Goal: Transaction & Acquisition: Purchase product/service

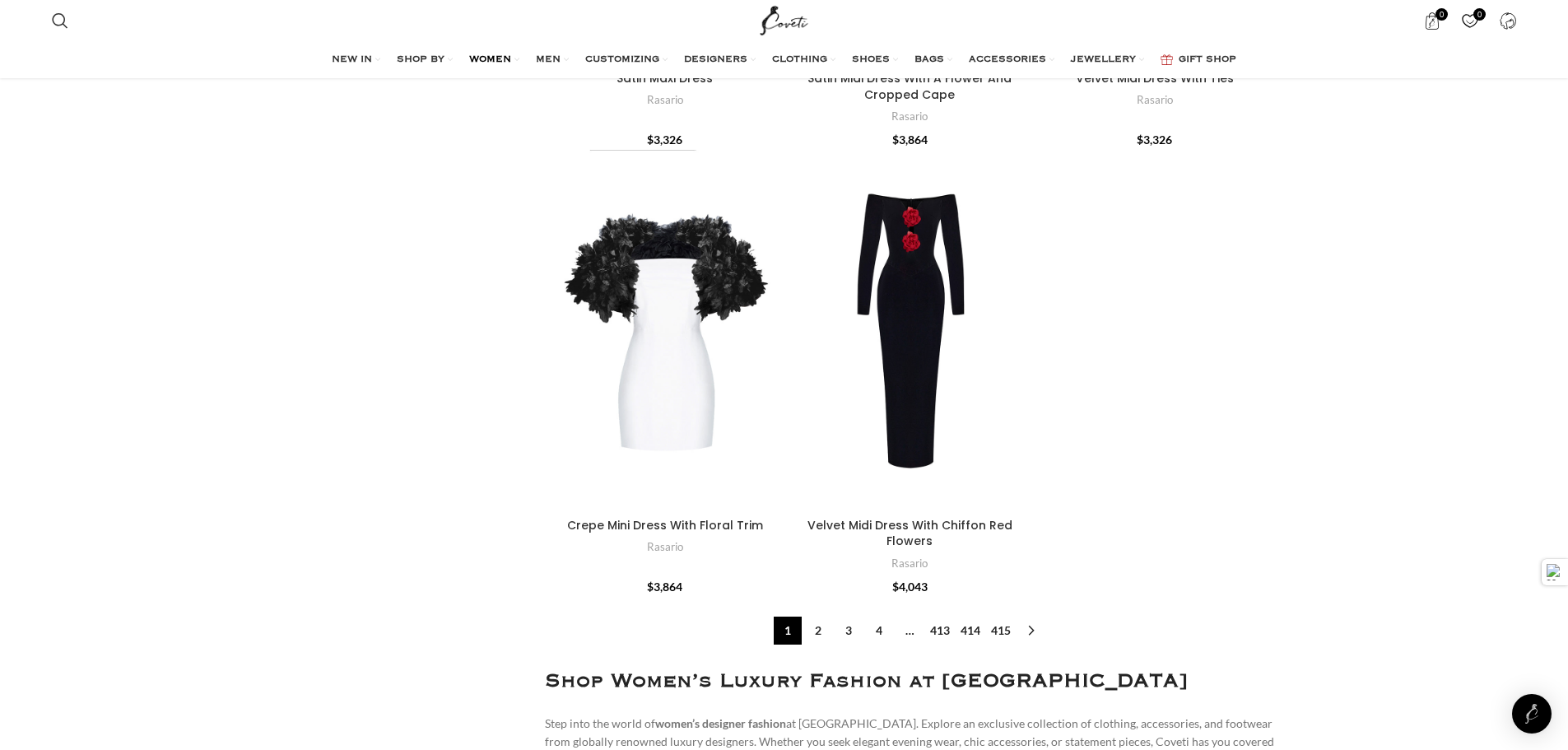
scroll to position [7076, 0]
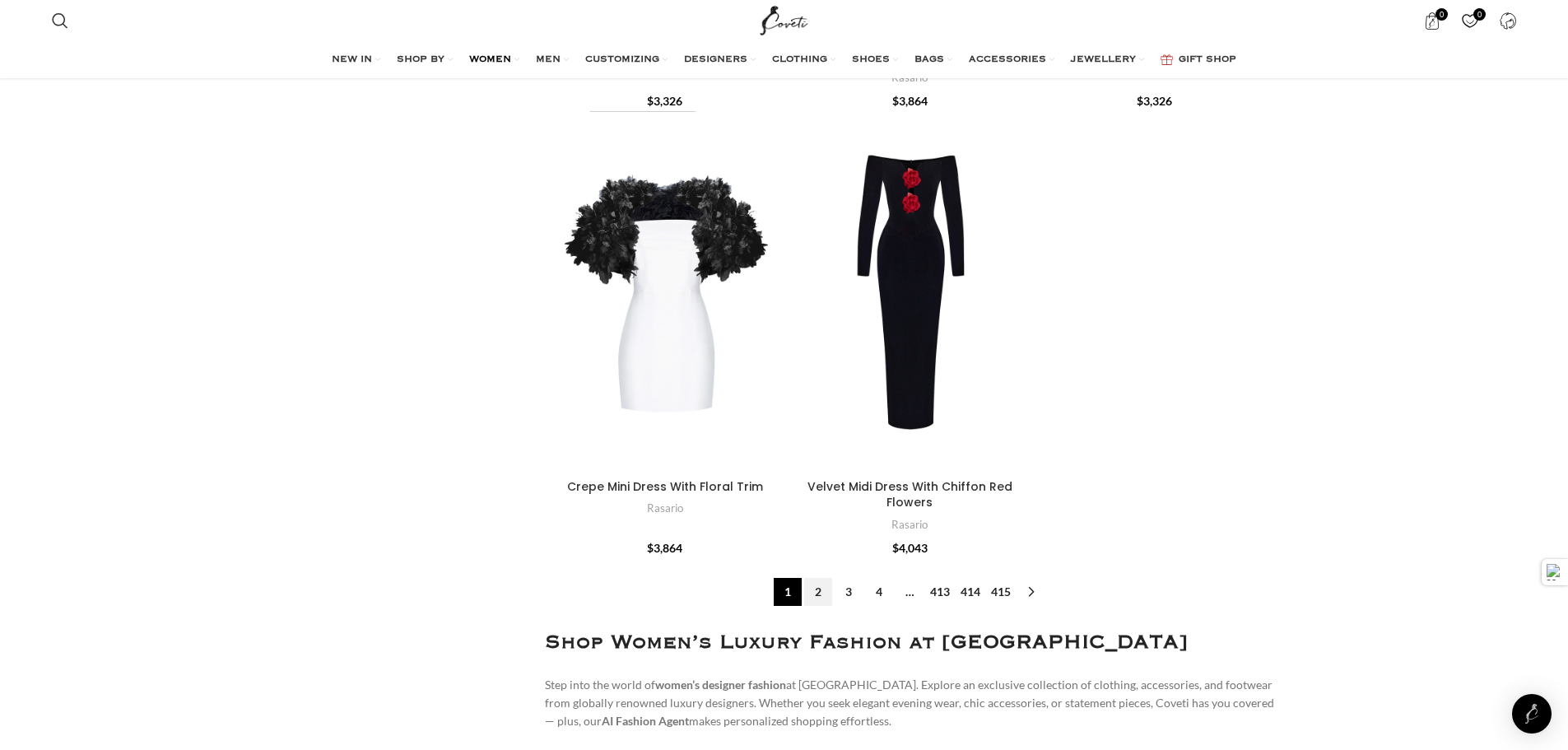
click at [824, 578] on link "2" at bounding box center [817, 591] width 28 height 28
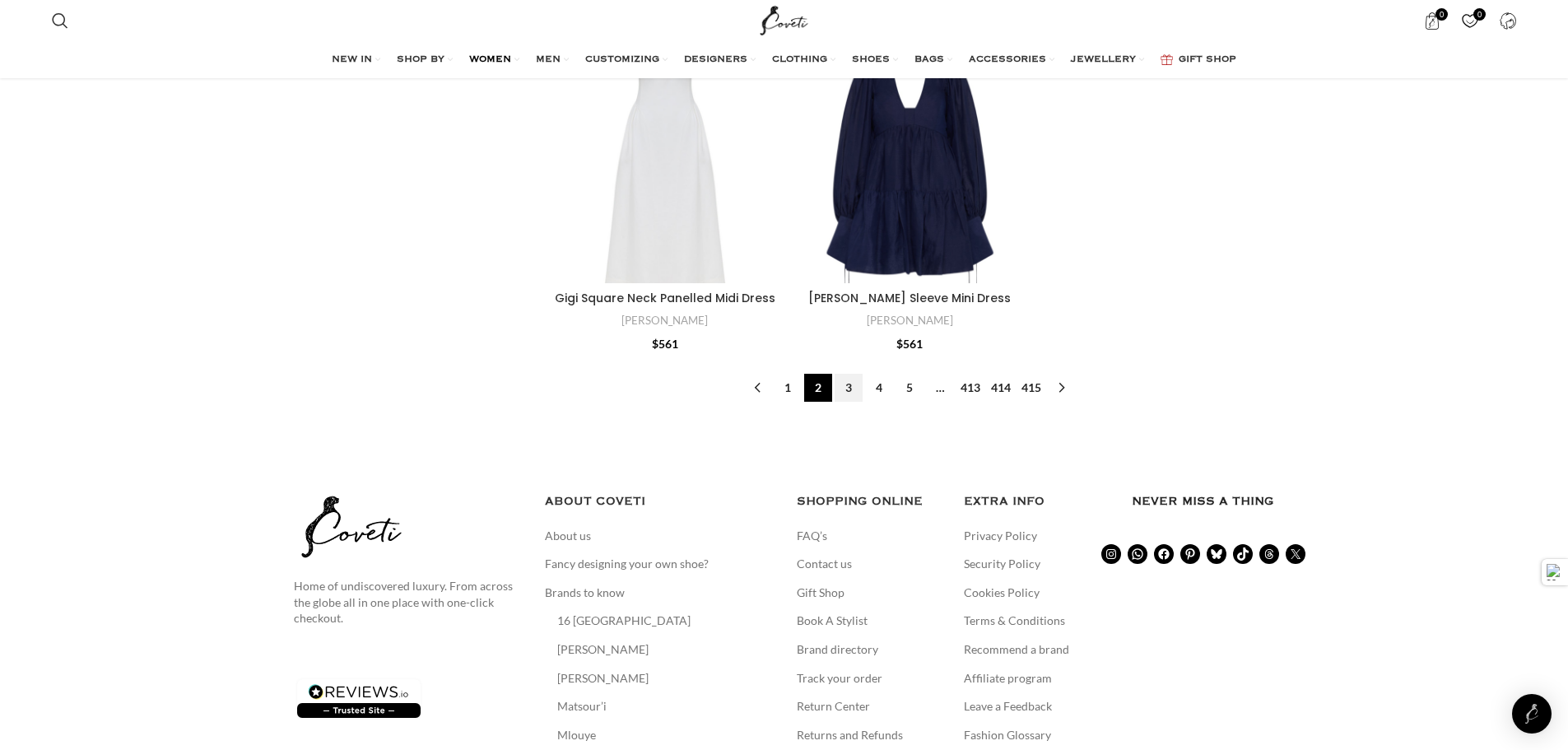
scroll to position [6810, 0]
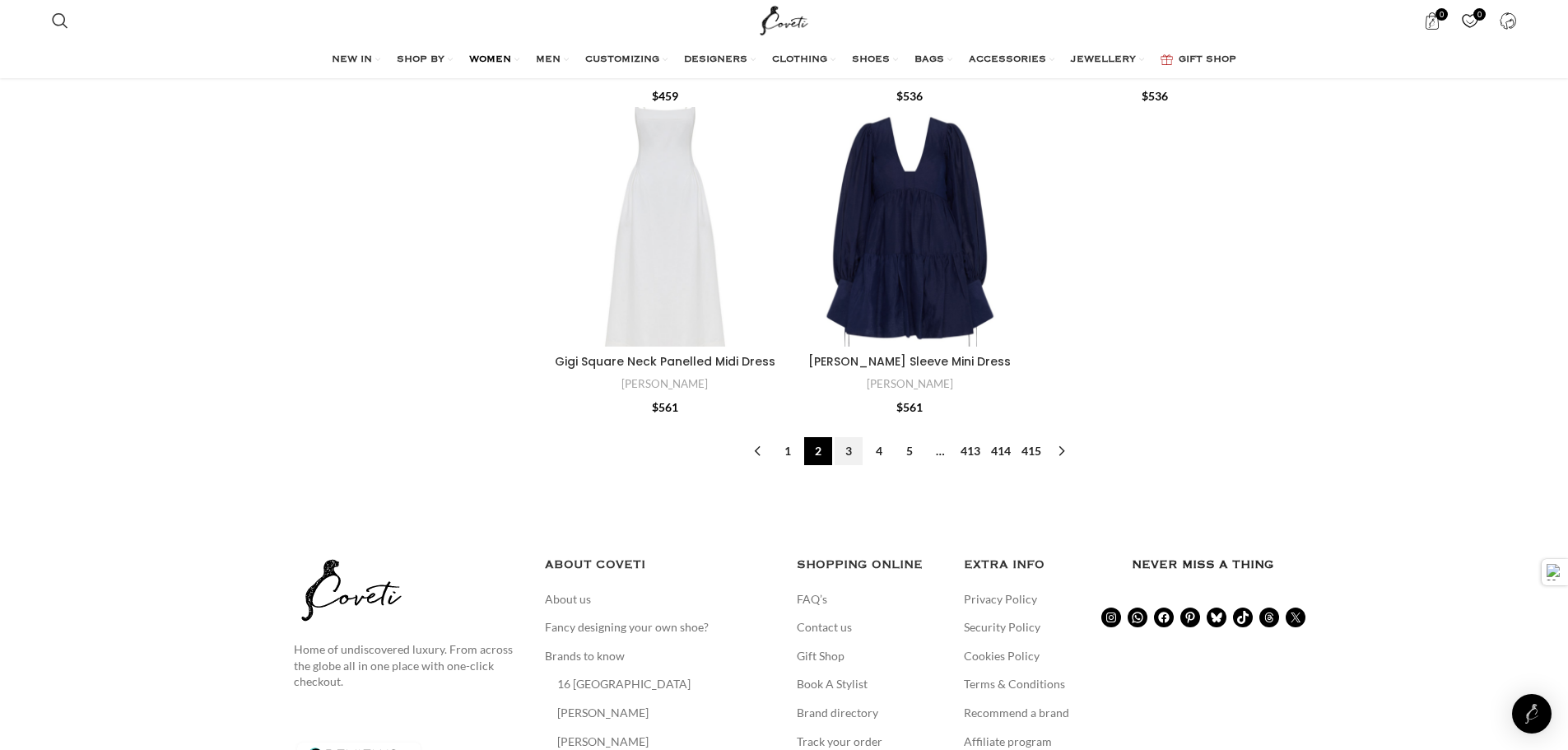
click at [845, 437] on link "3" at bounding box center [848, 451] width 28 height 28
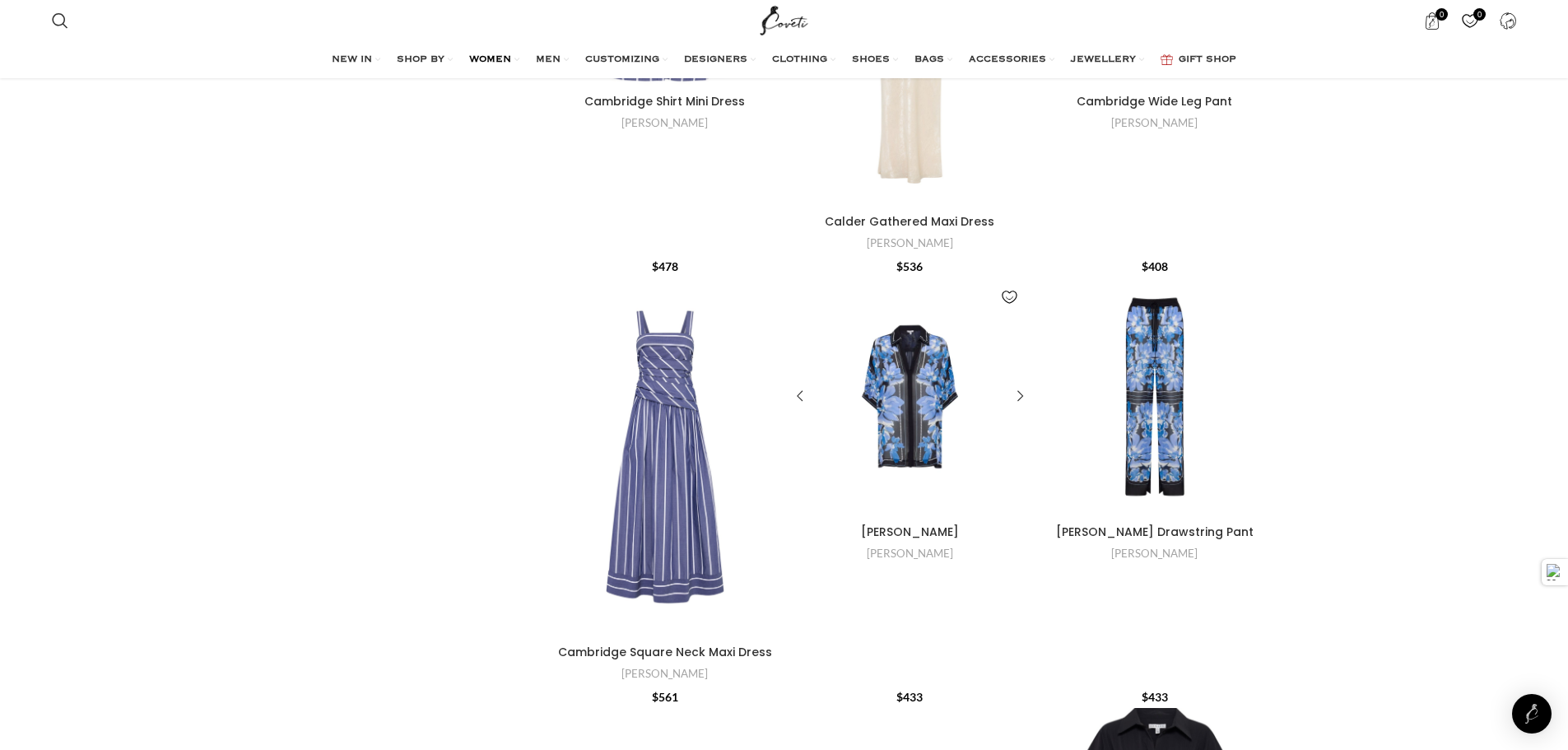
scroll to position [2057, 0]
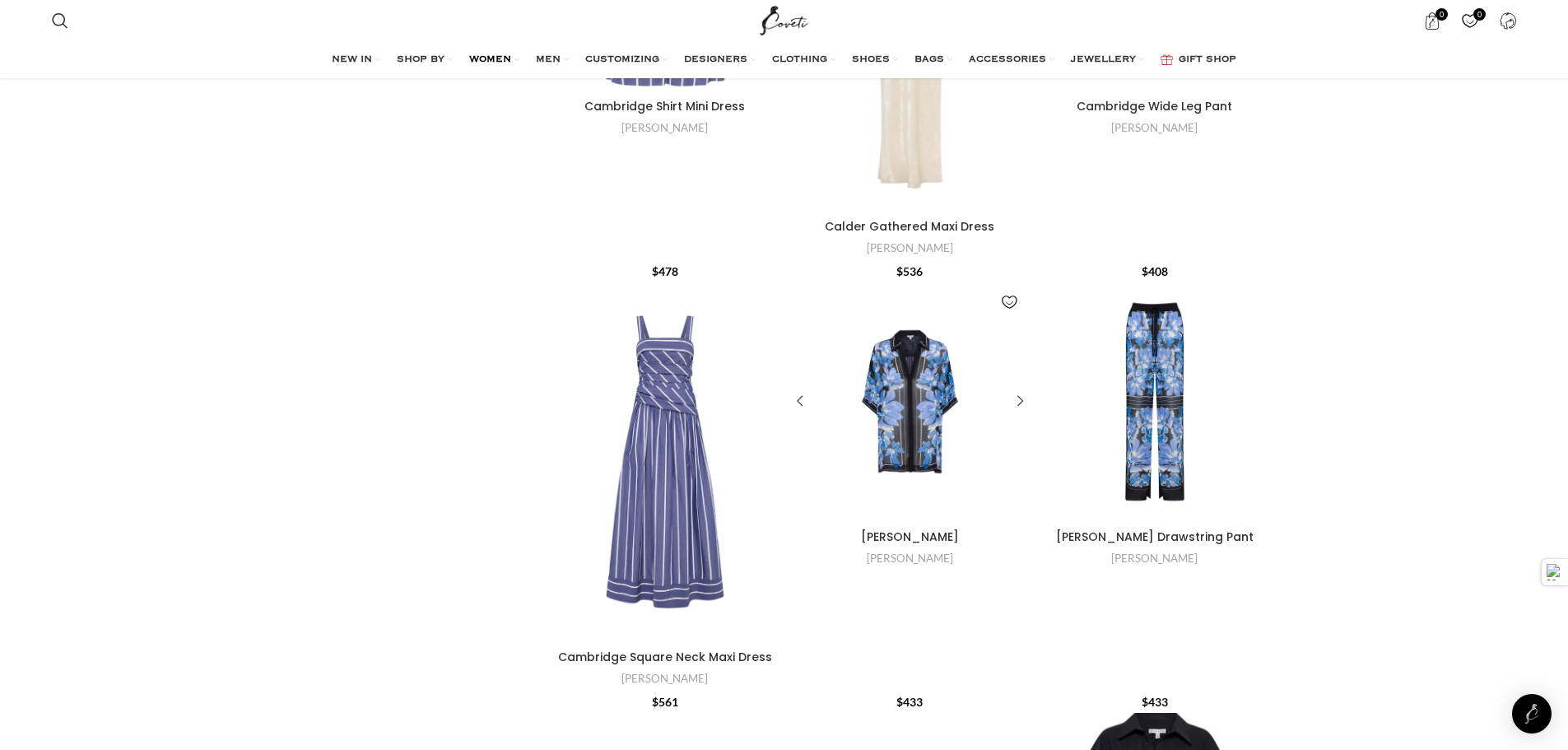
click at [919, 408] on div "Sabine Shirt" at bounding box center [923, 401] width 30 height 240
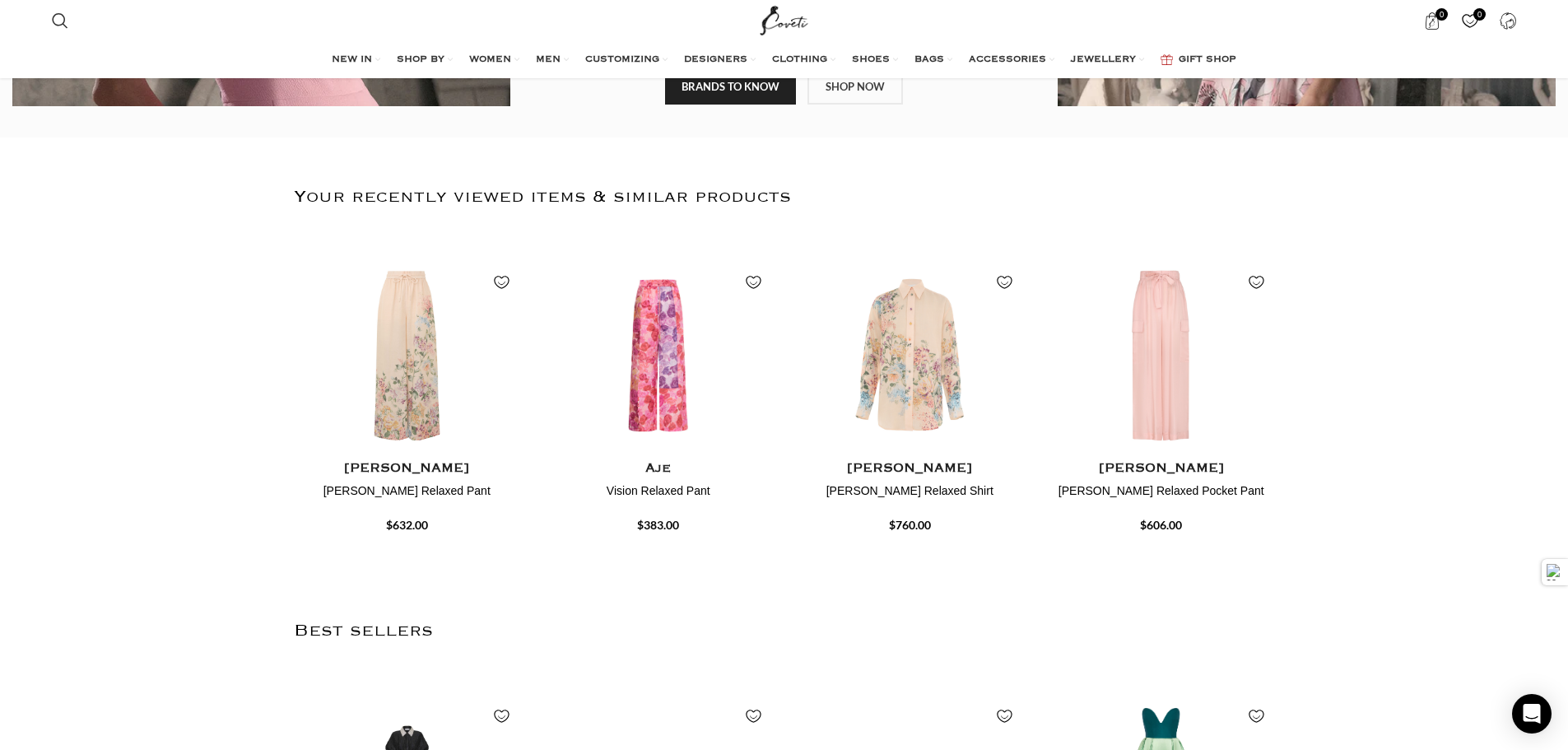
scroll to position [494, 0]
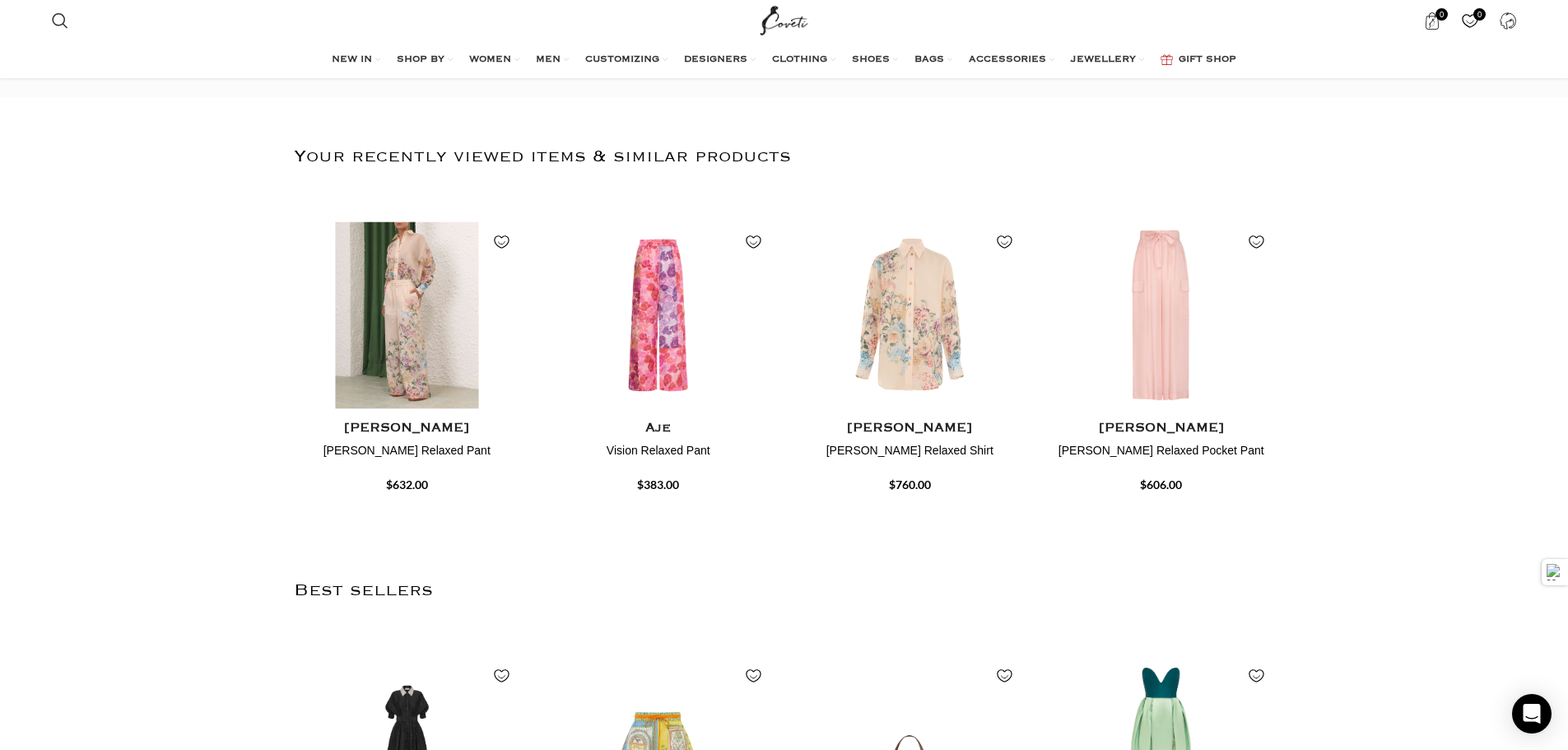
click at [397, 380] on img "1 / 4" at bounding box center [407, 316] width 233 height 203
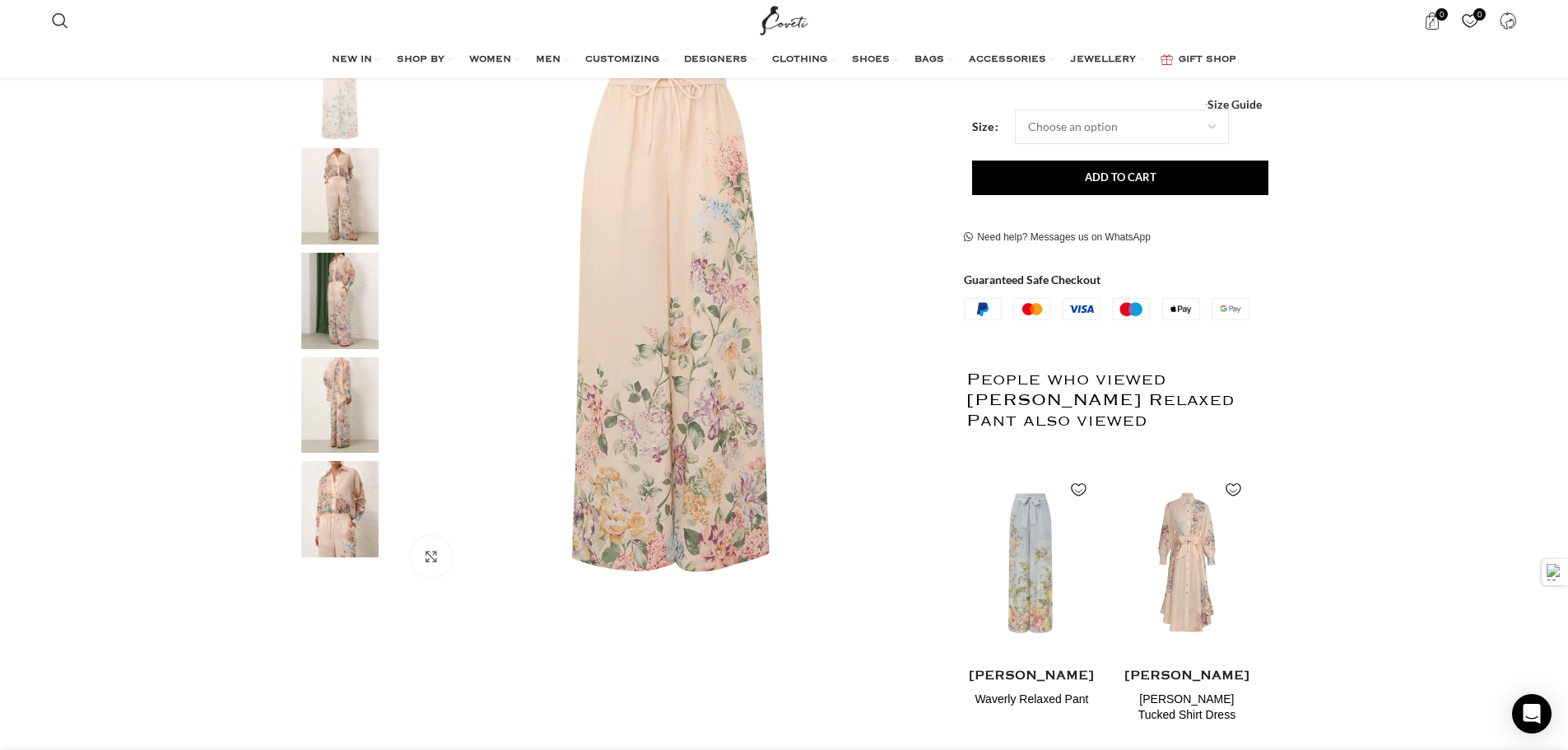
scroll to position [329, 0]
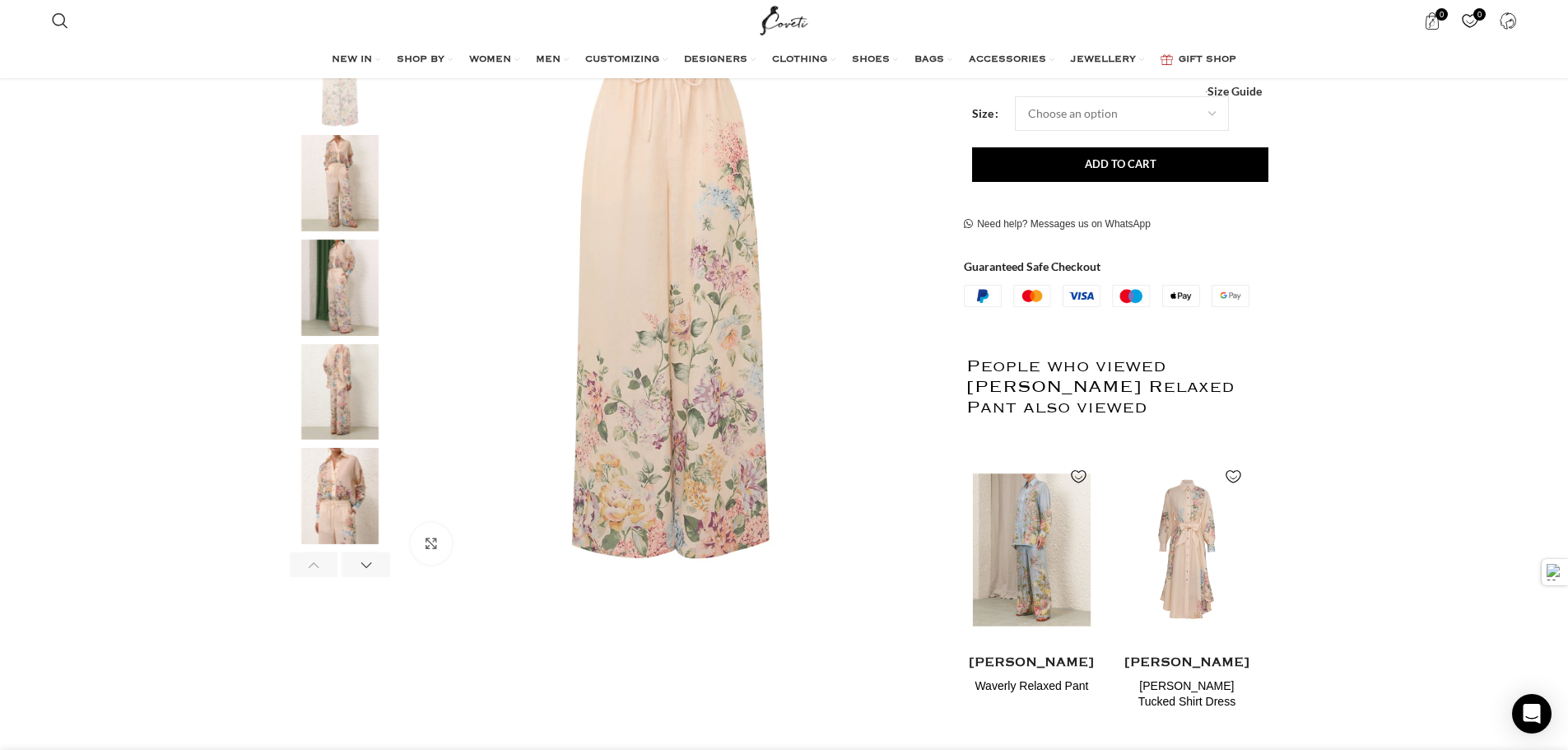
click at [1027, 552] on img "1 / 2" at bounding box center [1031, 550] width 134 height 203
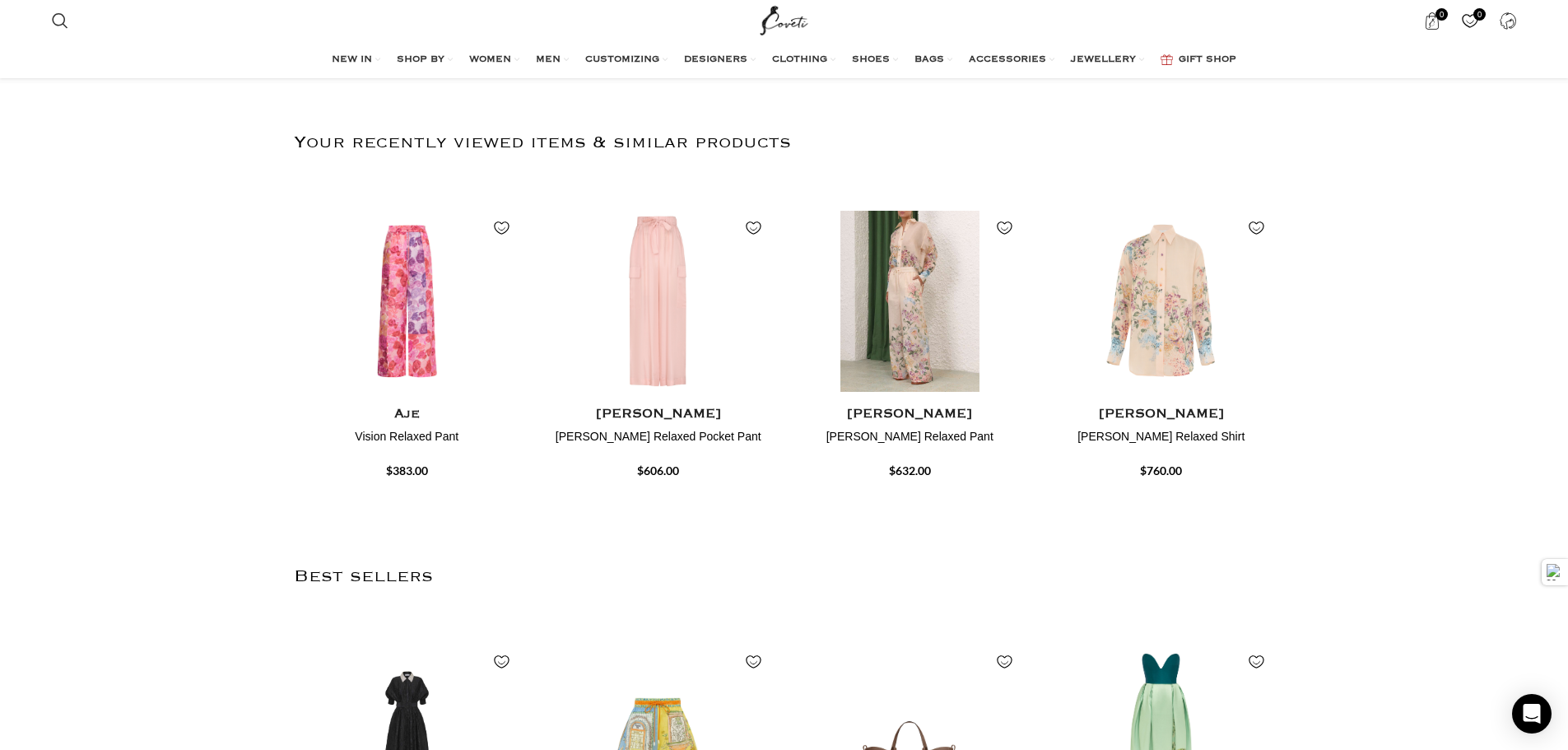
scroll to position [494, 0]
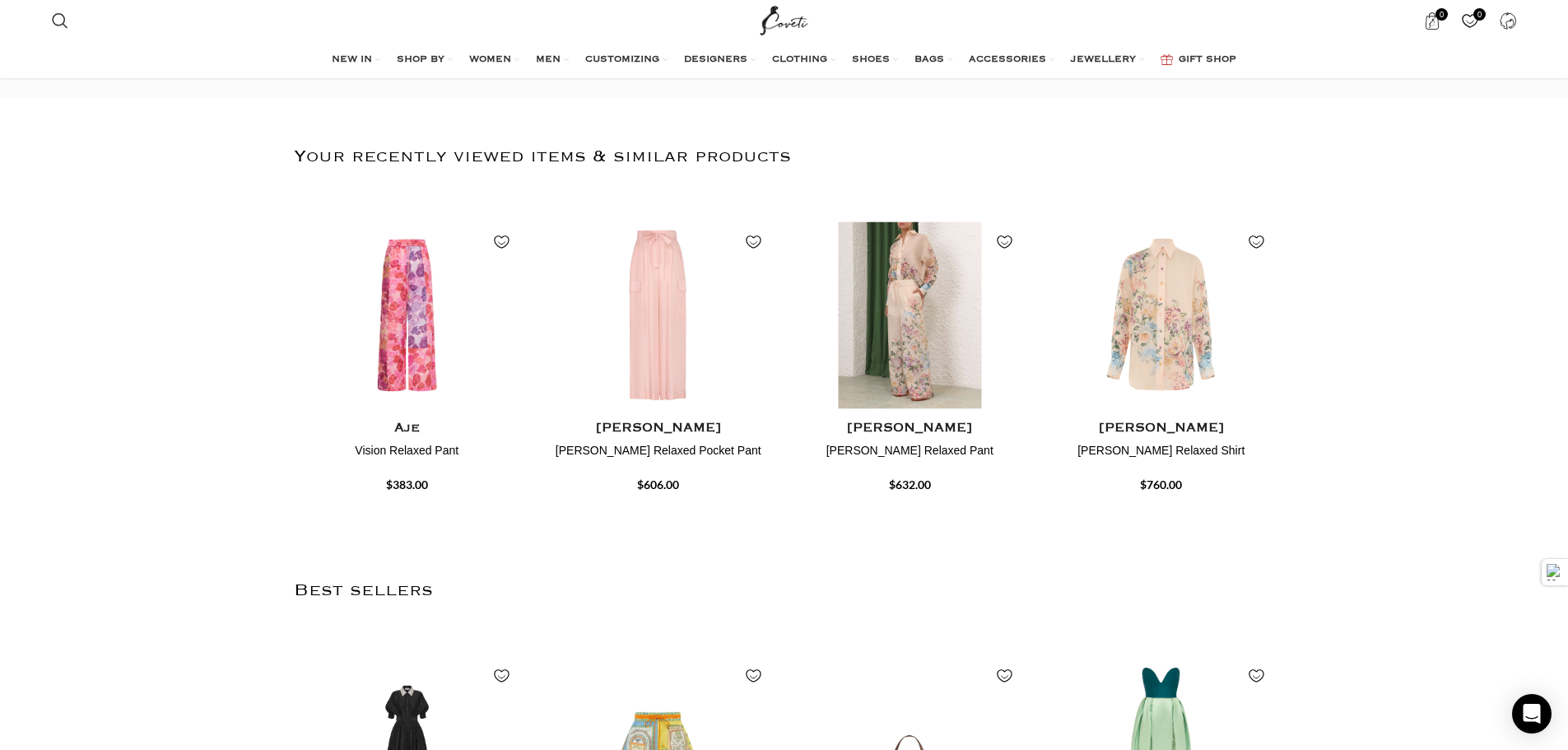
click at [925, 377] on img "3 / 4" at bounding box center [909, 316] width 233 height 203
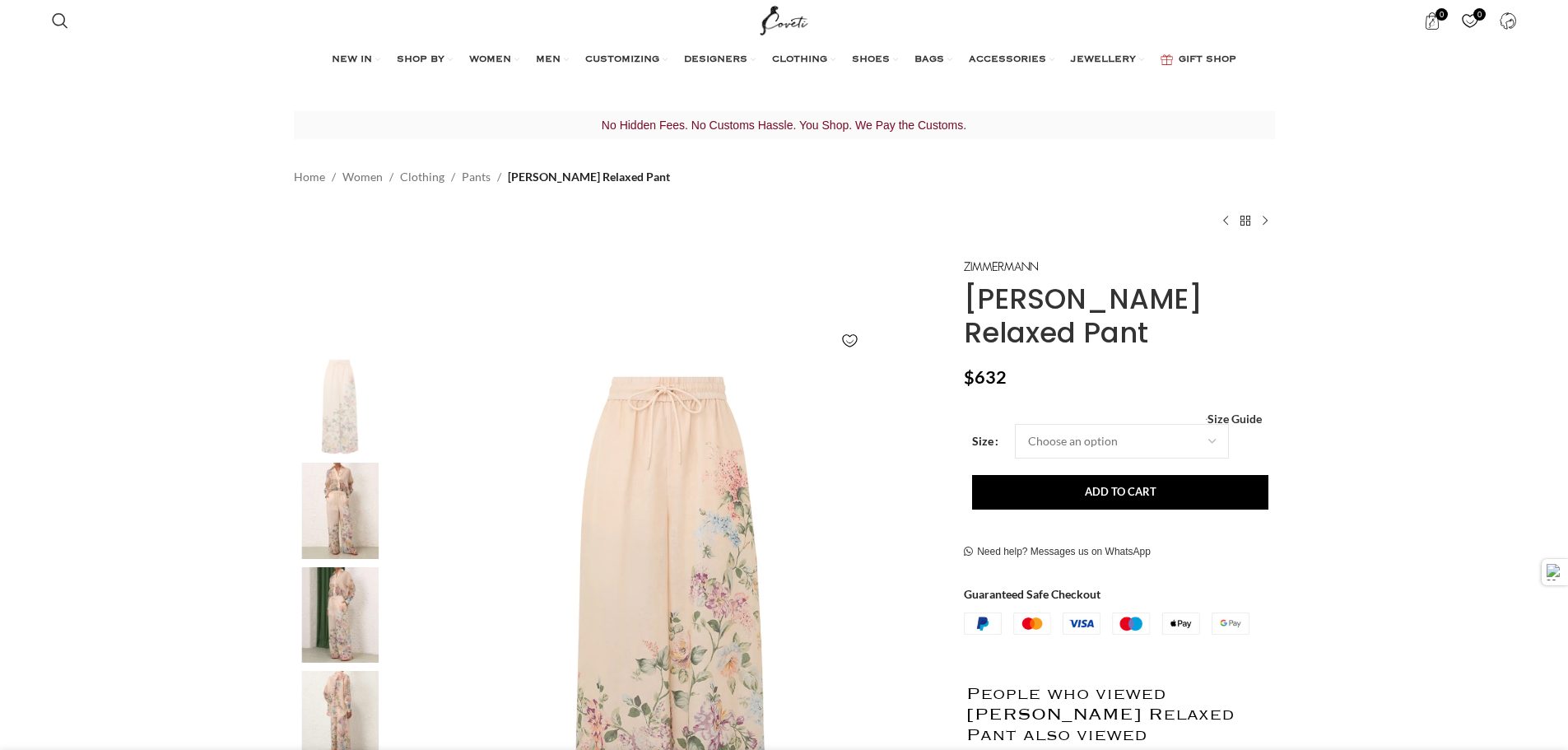
click at [1221, 419] on span "Size Guide" at bounding box center [1234, 419] width 55 height 0
click at [1214, 426] on select "Choose an option 6 UK 8 UK 10 UK 12 UK 14 UK 16 UK" at bounding box center [1122, 443] width 214 height 34
click at [1213, 426] on select "Choose an option 6 UK 8 UK 10 UK 12 UK 14 UK 16 UK" at bounding box center [1122, 443] width 214 height 34
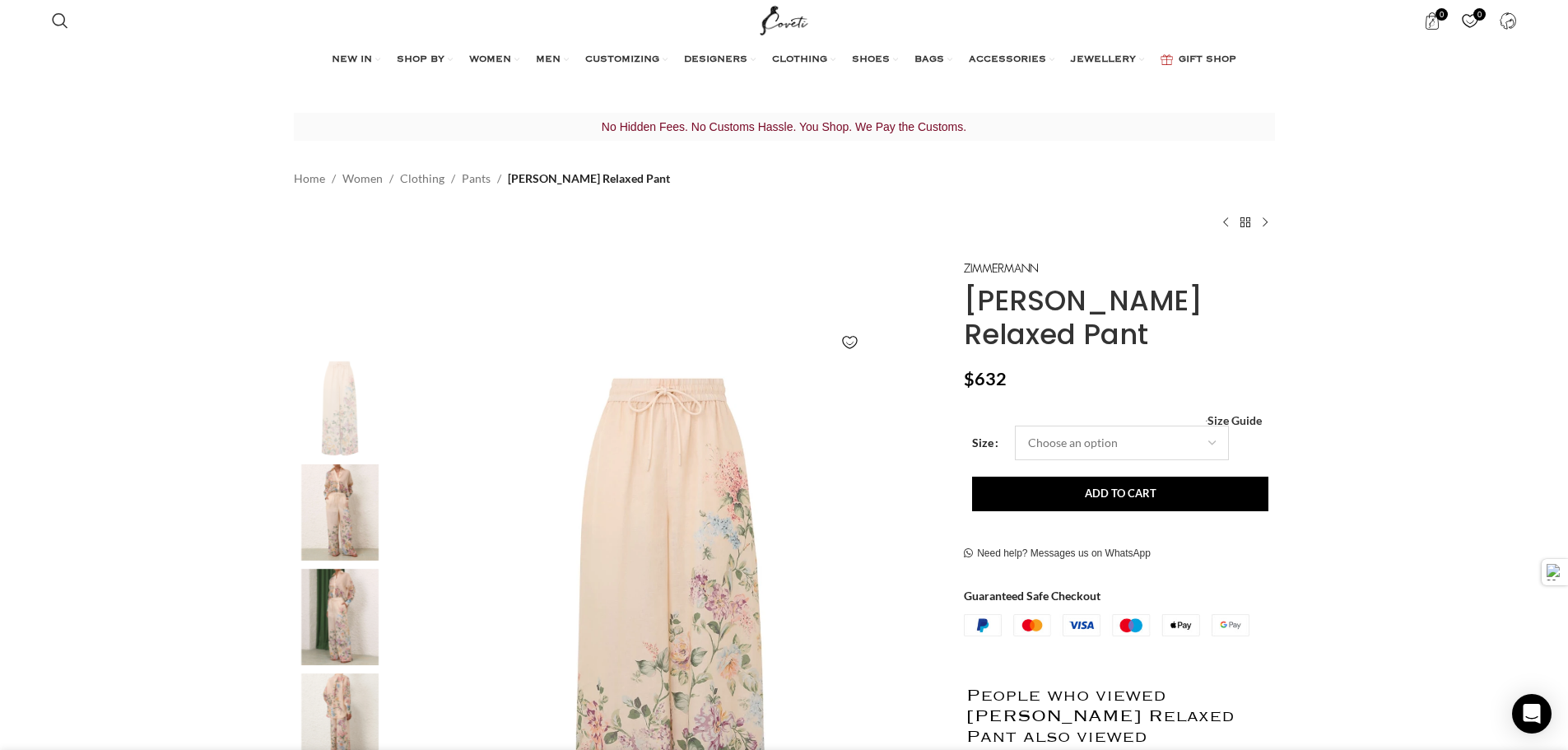
click at [1209, 426] on select "Choose an option 6 UK 8 UK 10 UK 12 UK 14 UK 16 UK" at bounding box center [1122, 443] width 214 height 34
click at [1208, 426] on select "Choose an option 6 UK 8 UK 10 UK 12 UK 14 UK 16 UK" at bounding box center [1122, 443] width 214 height 34
click at [1205, 426] on select "Choose an option 6 UK 8 UK 10 UK 12 UK 14 UK 16 UK" at bounding box center [1122, 443] width 214 height 34
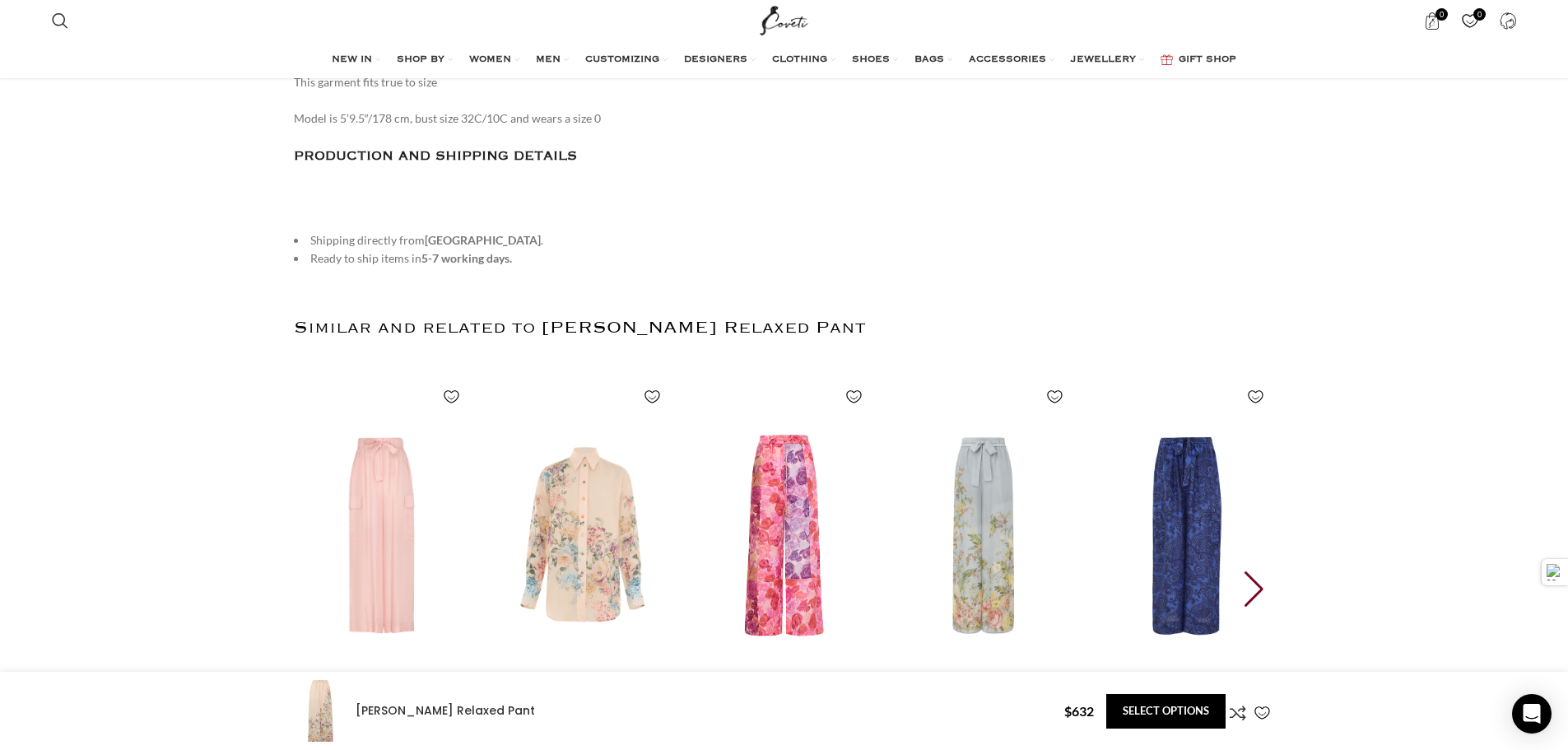
scroll to position [2386, 0]
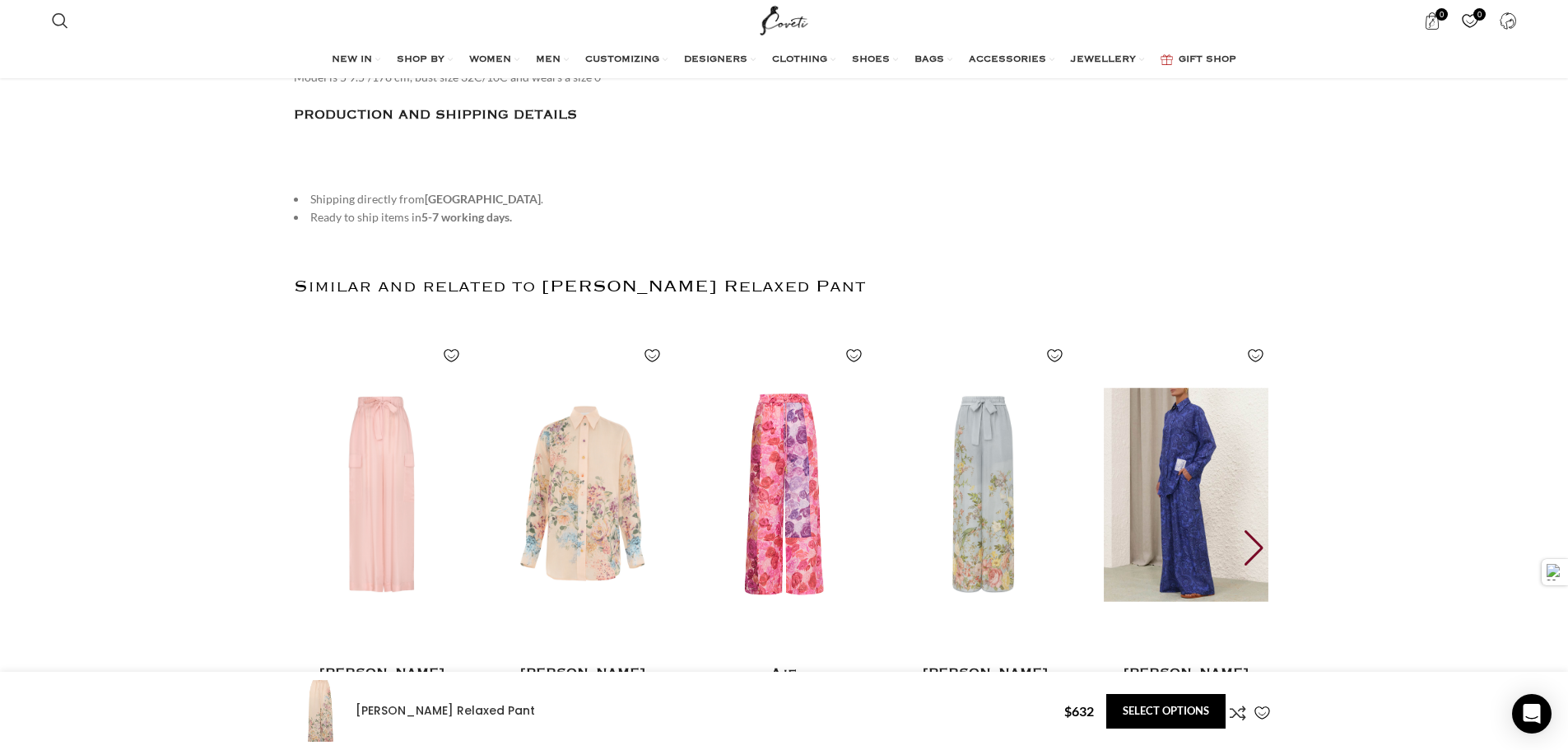
click at [1204, 511] on img "5 / 30" at bounding box center [1186, 495] width 182 height 339
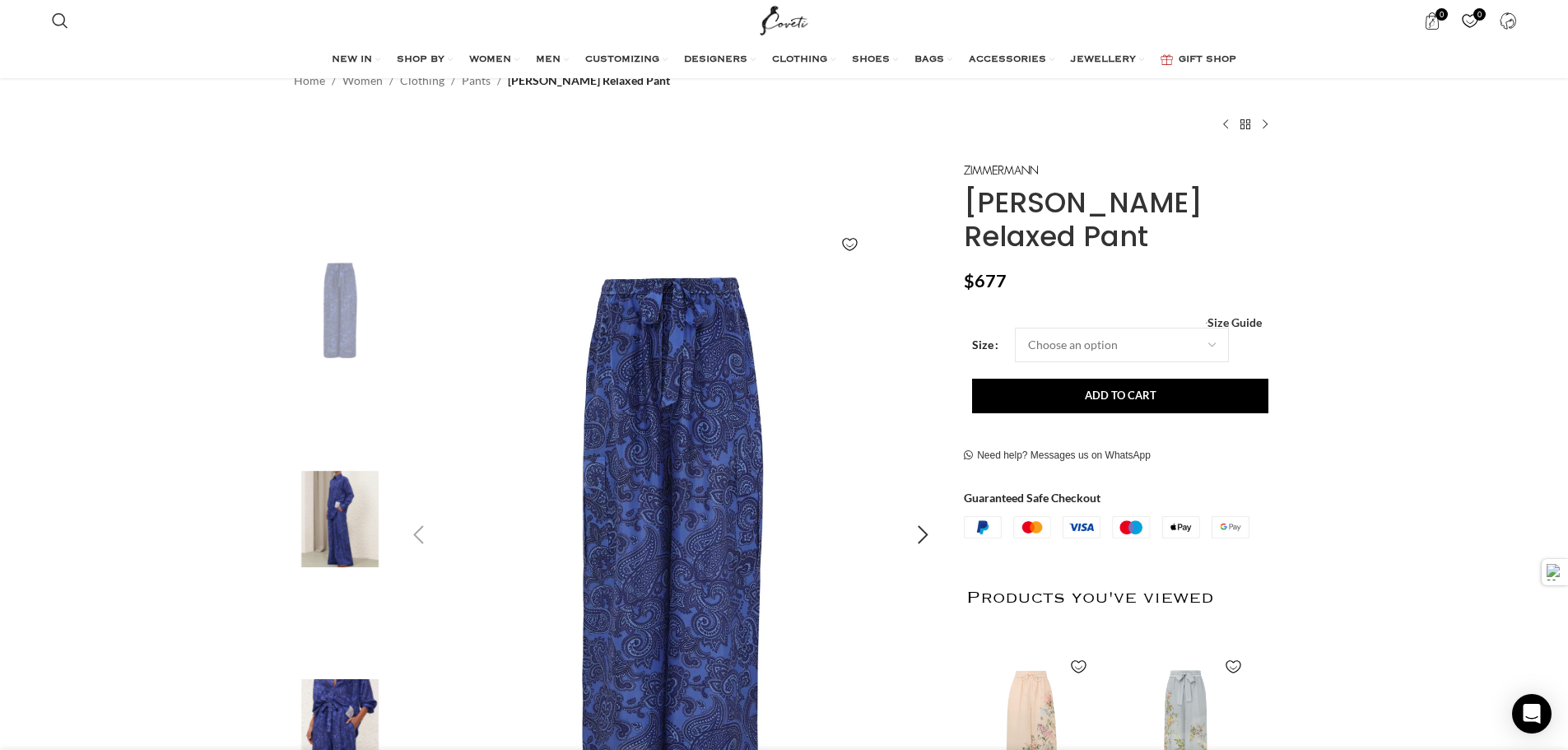
scroll to position [82, 0]
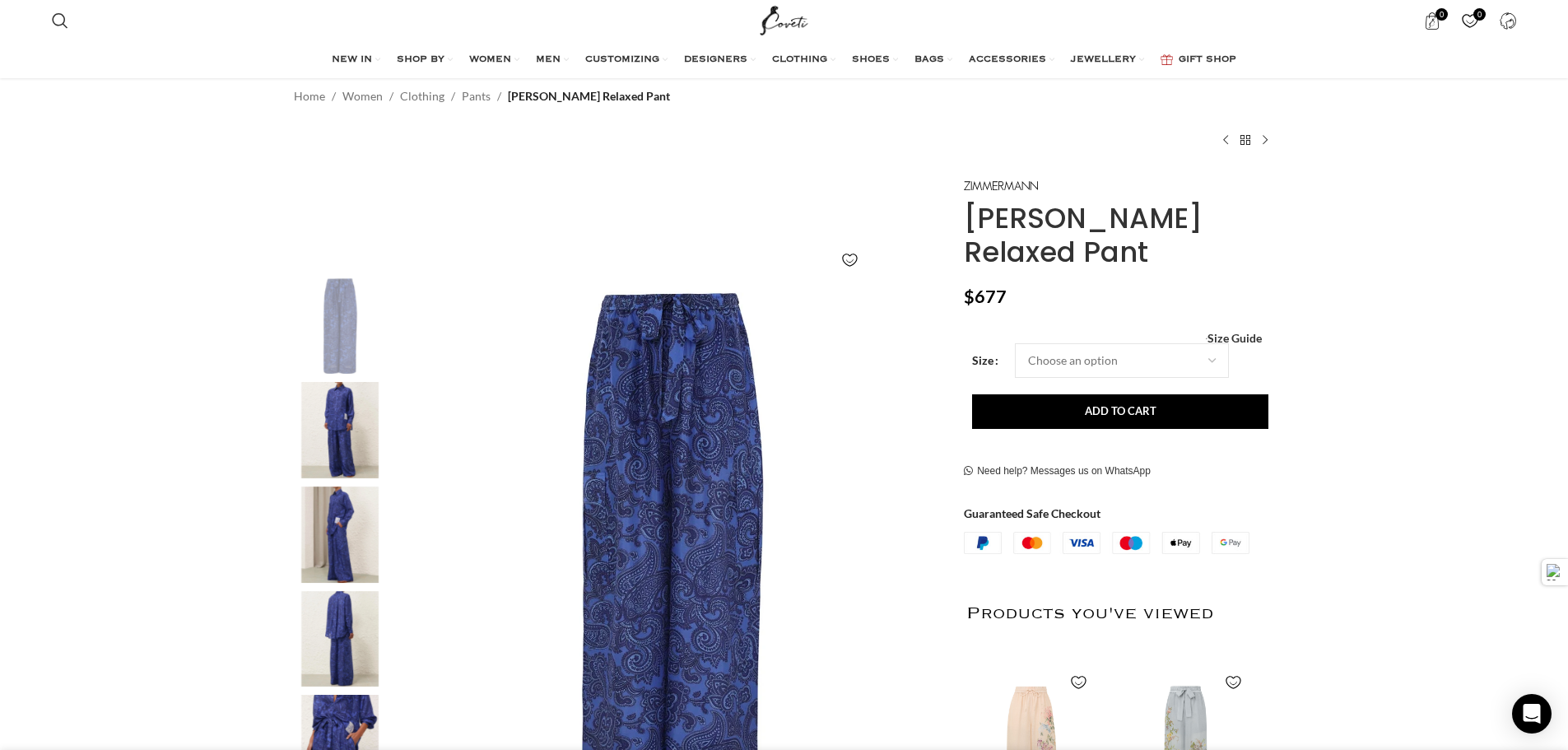
click at [350, 439] on img "2 / 6" at bounding box center [340, 430] width 100 height 97
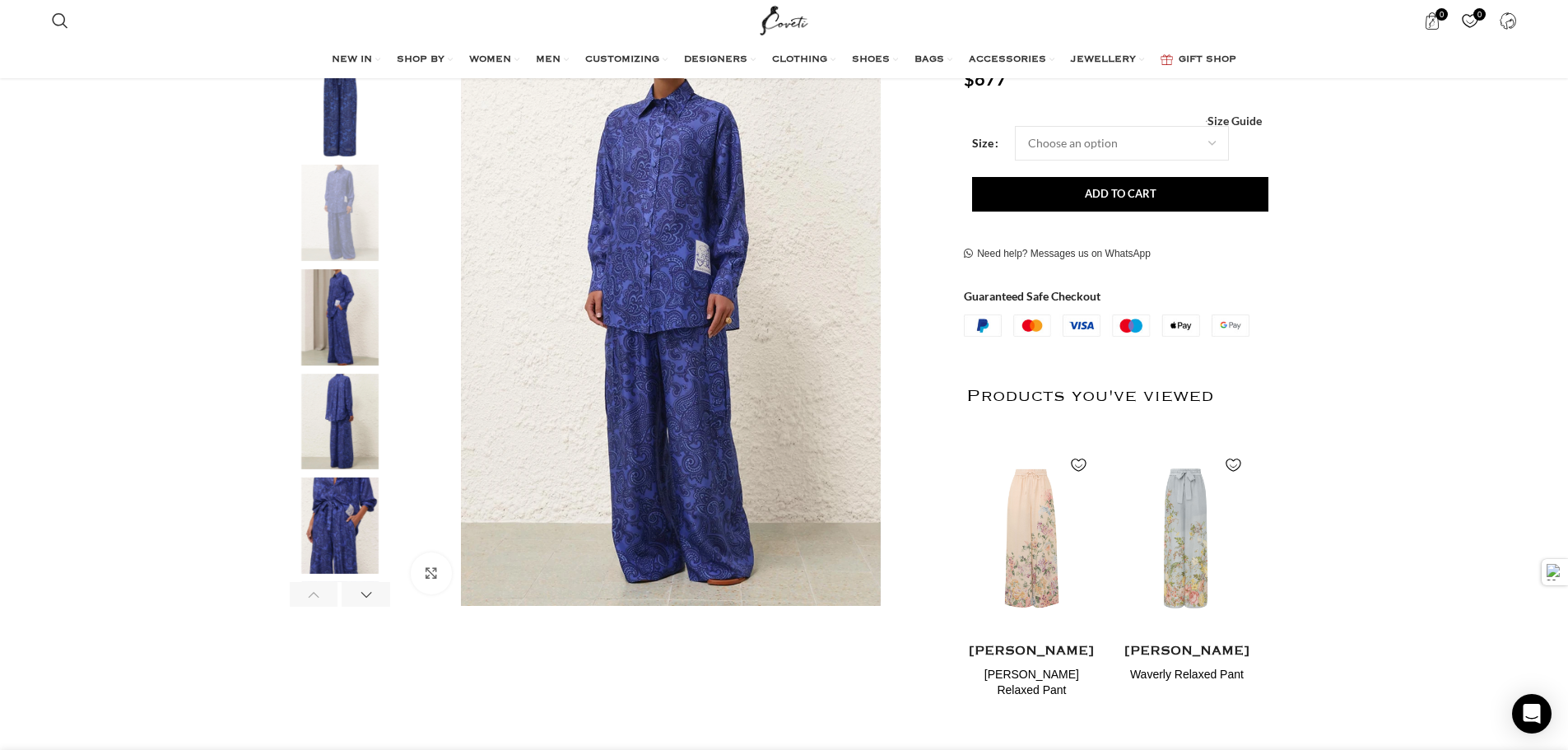
scroll to position [329, 0]
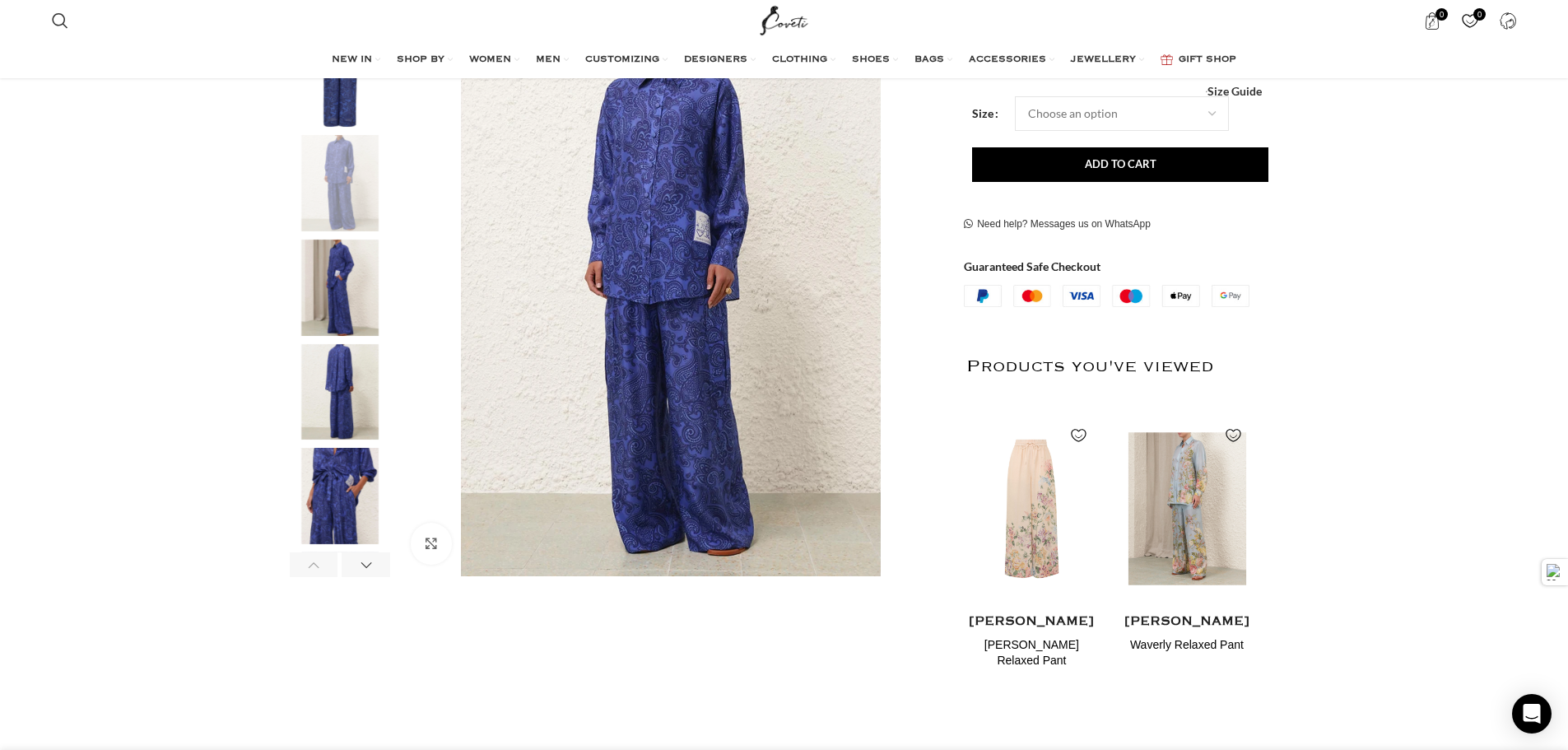
click at [1159, 523] on img "2 / 2" at bounding box center [1186, 509] width 134 height 203
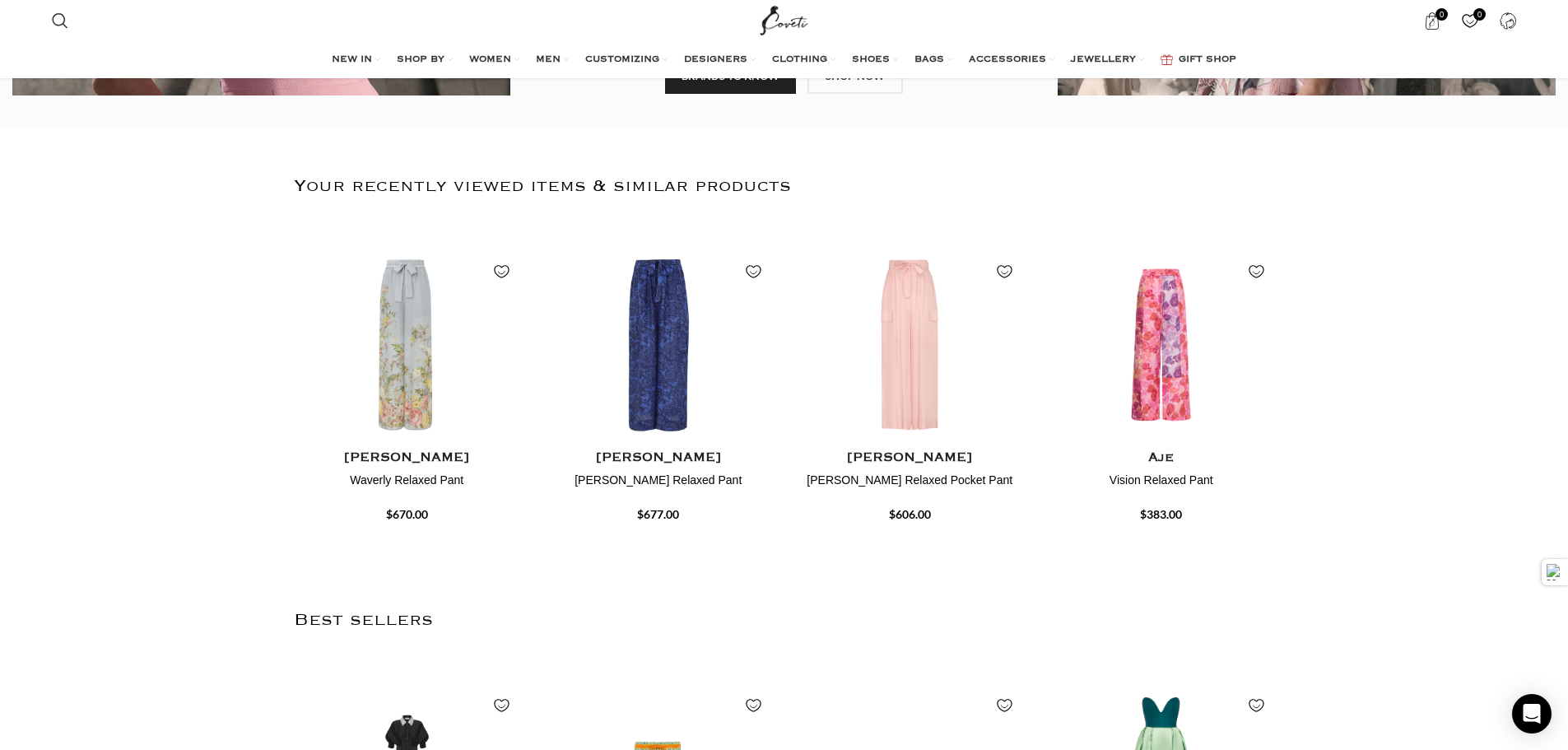
scroll to position [494, 0]
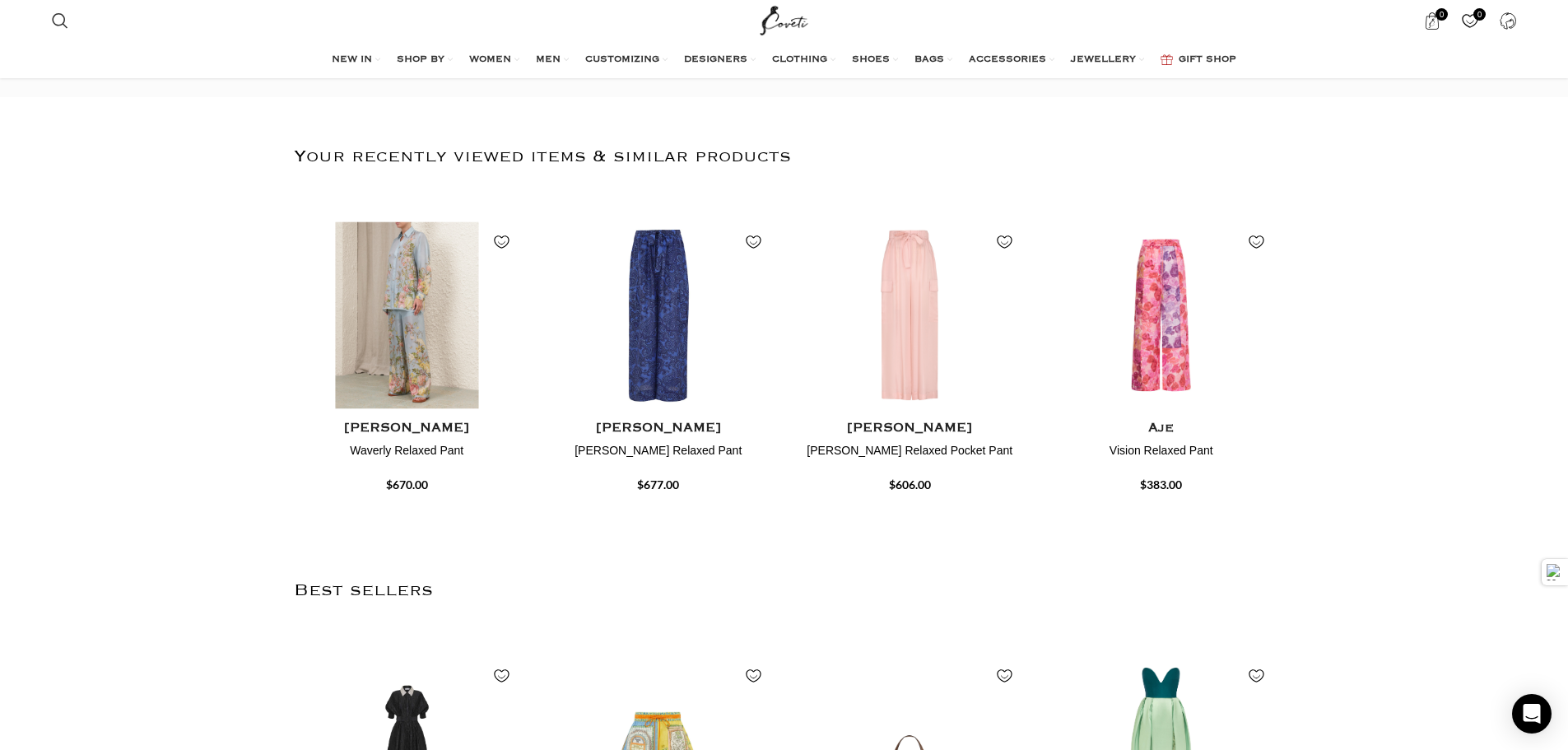
click at [397, 369] on img "1 / 4" at bounding box center [407, 316] width 233 height 203
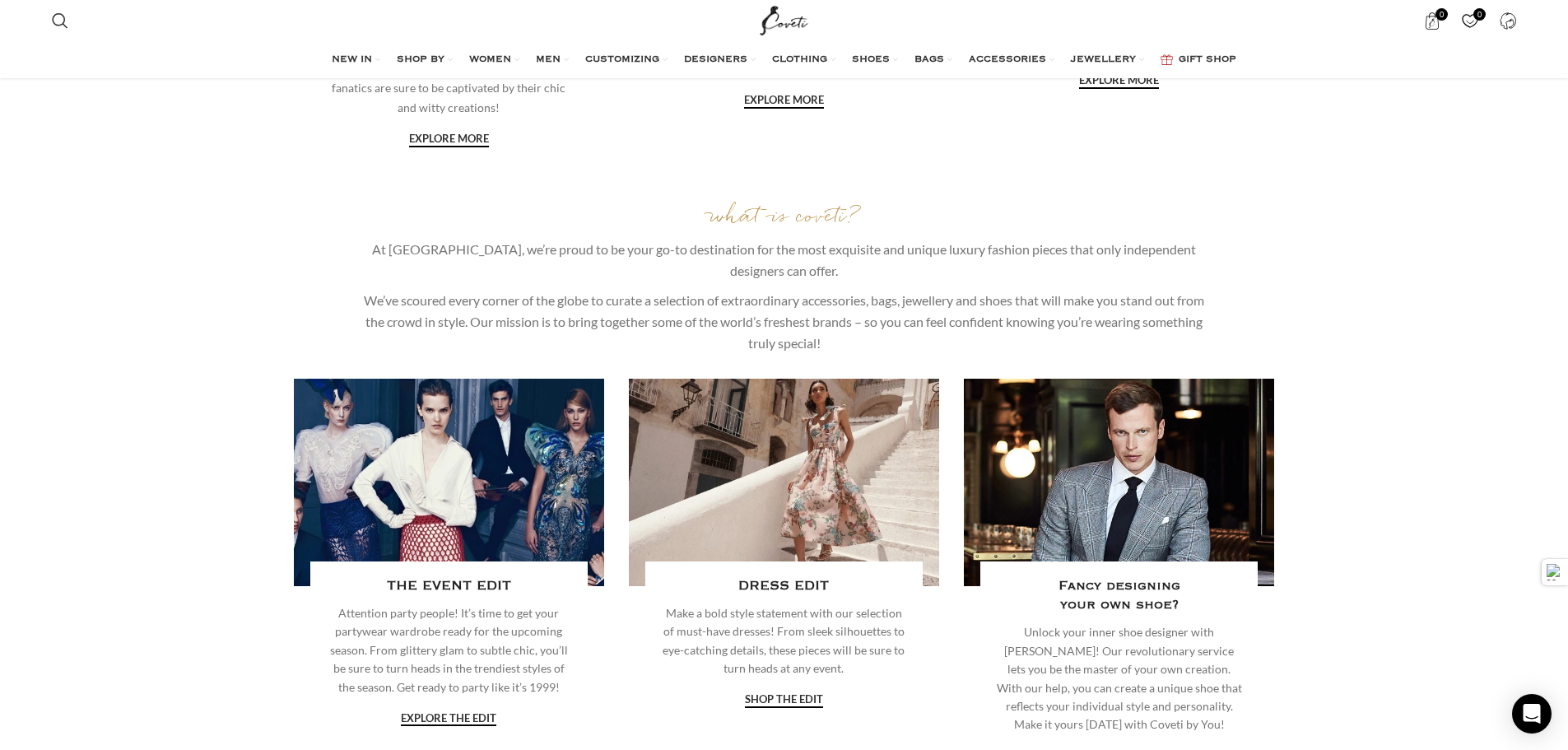
scroll to position [2386, 0]
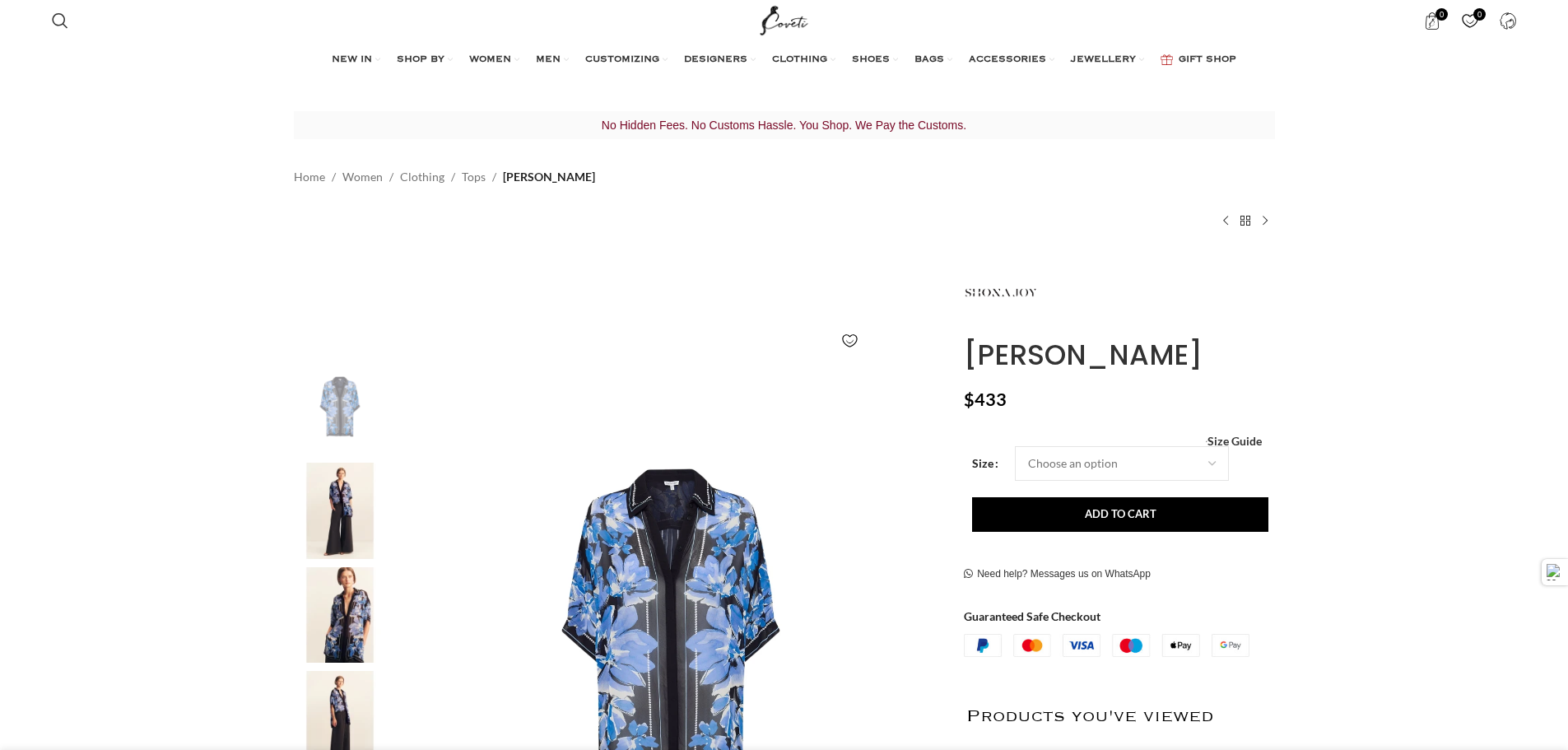
click at [360, 511] on img at bounding box center [340, 510] width 100 height 97
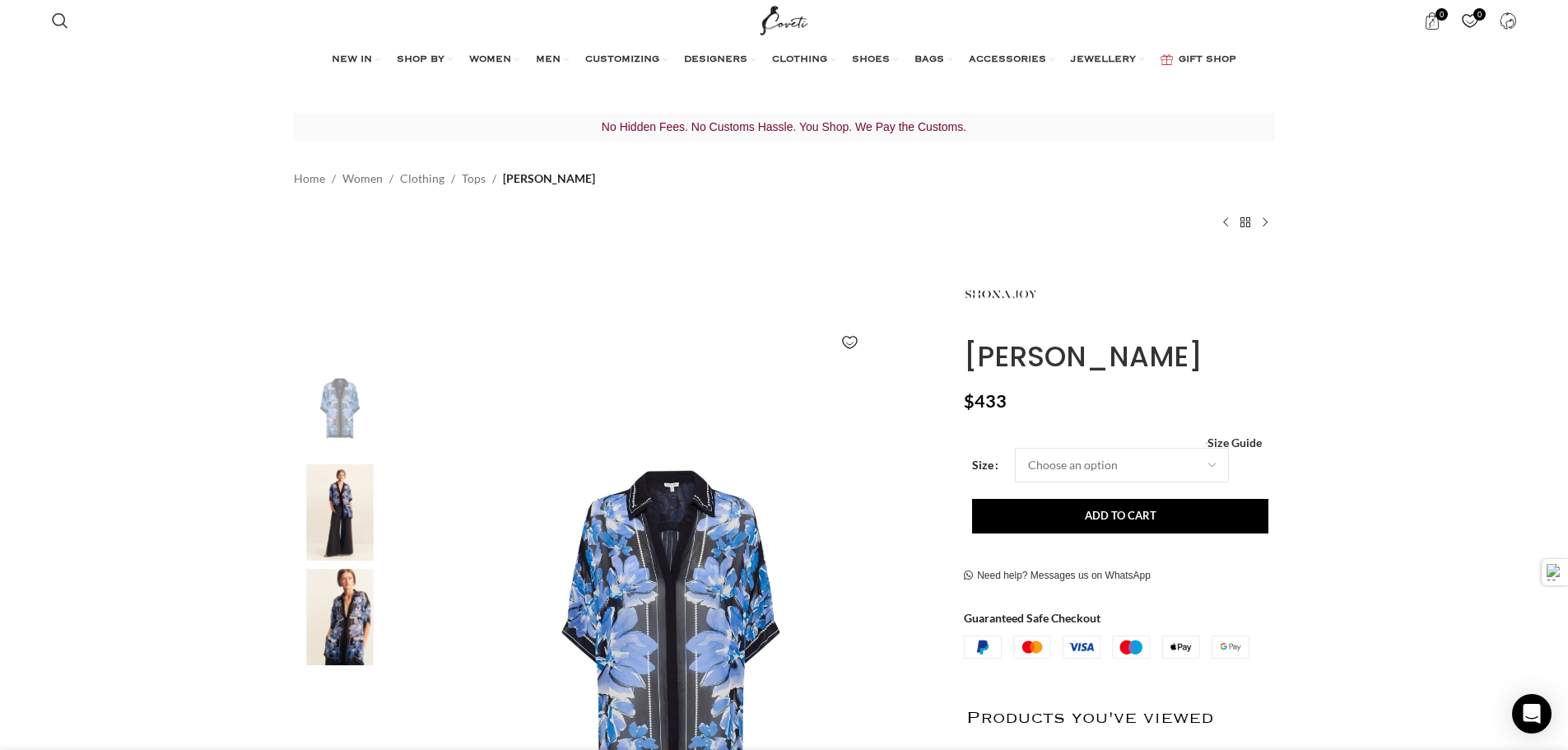
click at [338, 595] on img "3 / 8" at bounding box center [340, 616] width 100 height 97
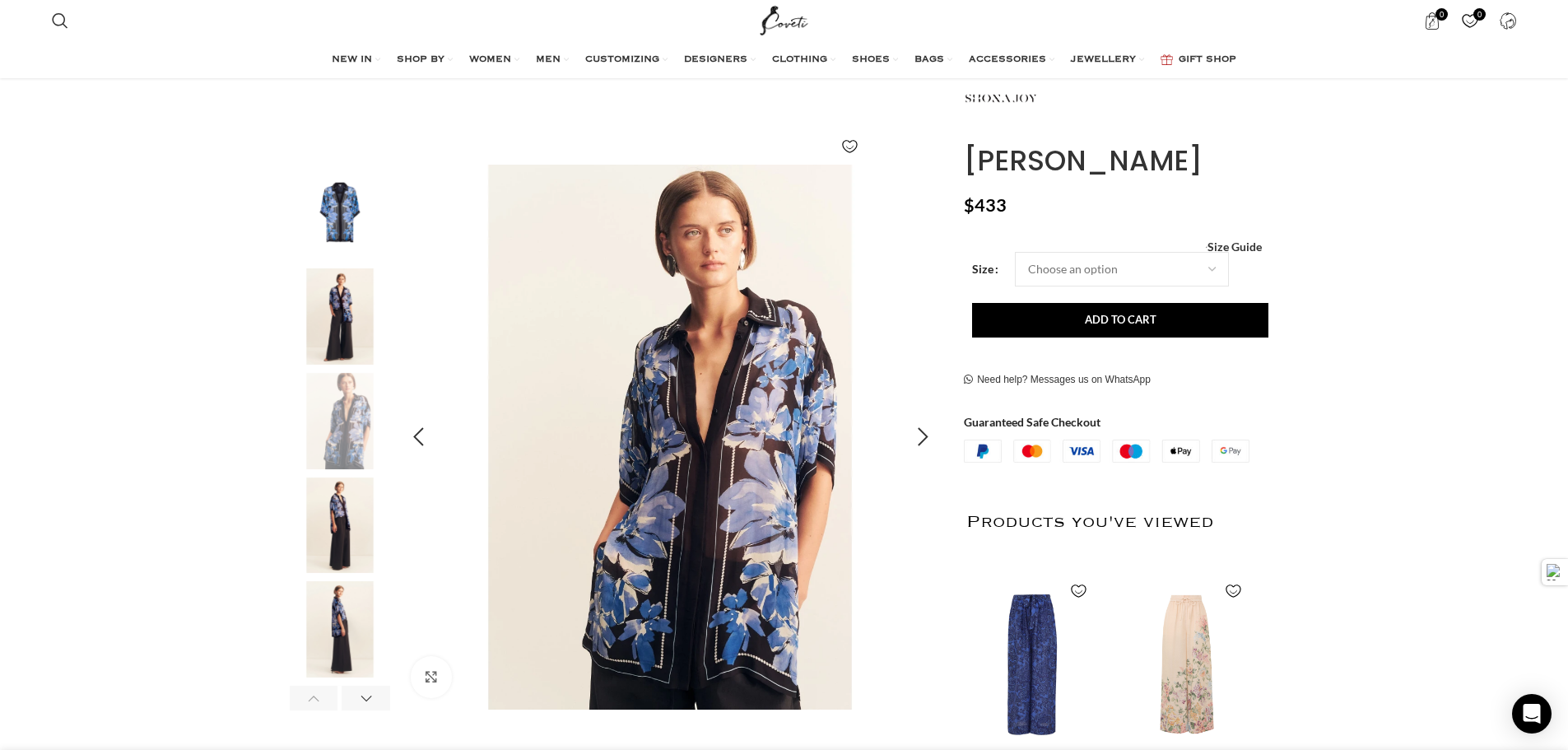
scroll to position [247, 0]
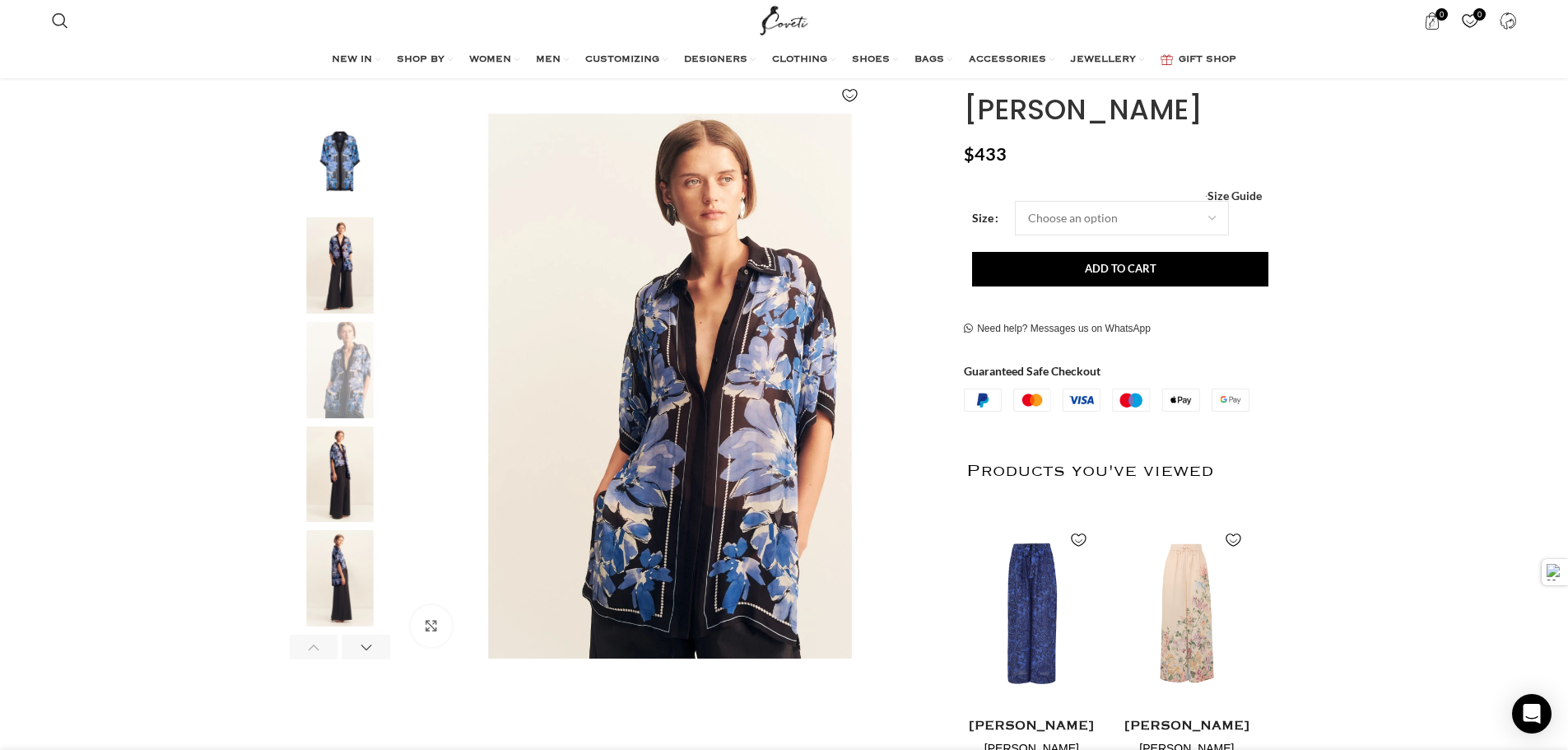
click at [343, 483] on img "4 / 8" at bounding box center [340, 474] width 100 height 97
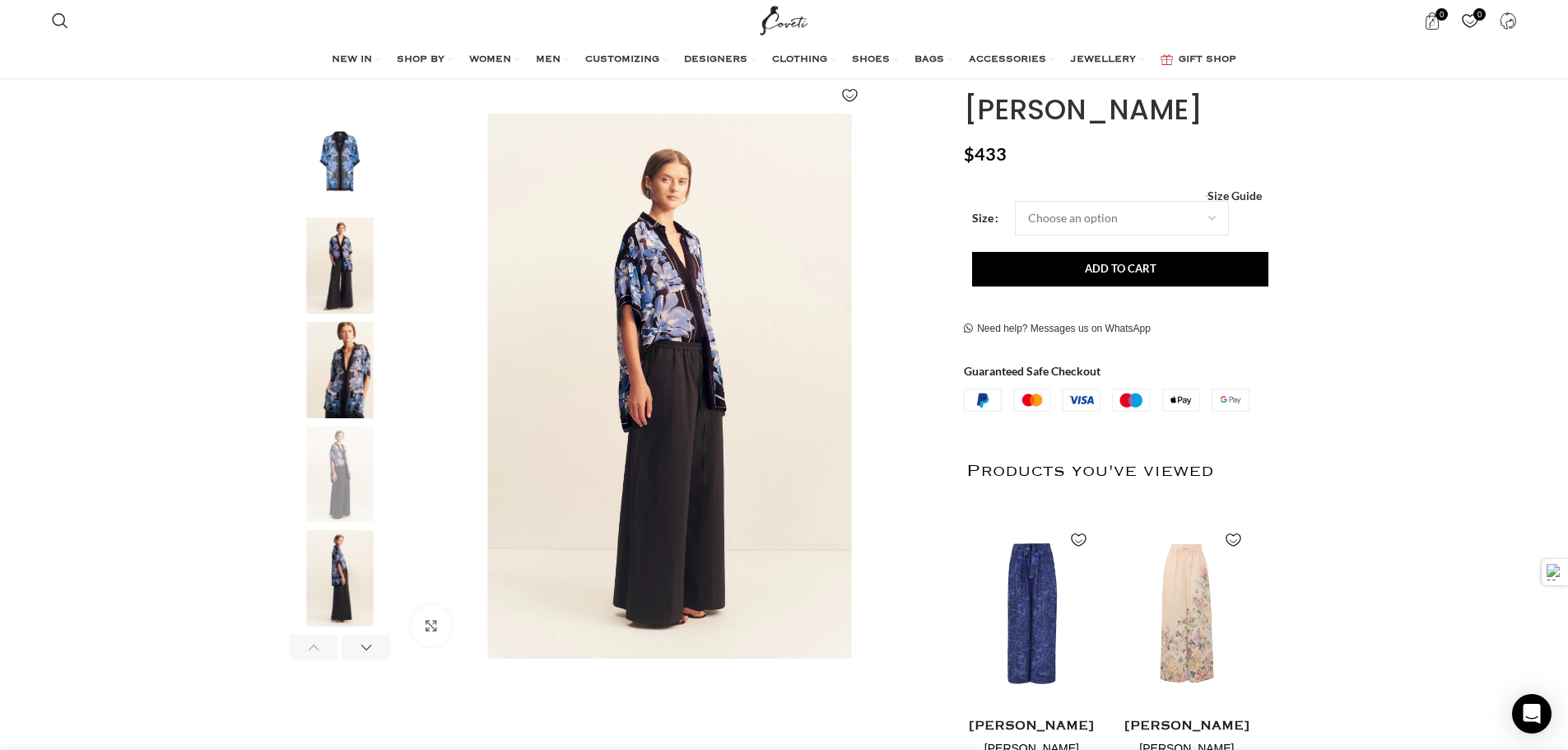
click at [333, 585] on img "5 / 8" at bounding box center [340, 578] width 100 height 97
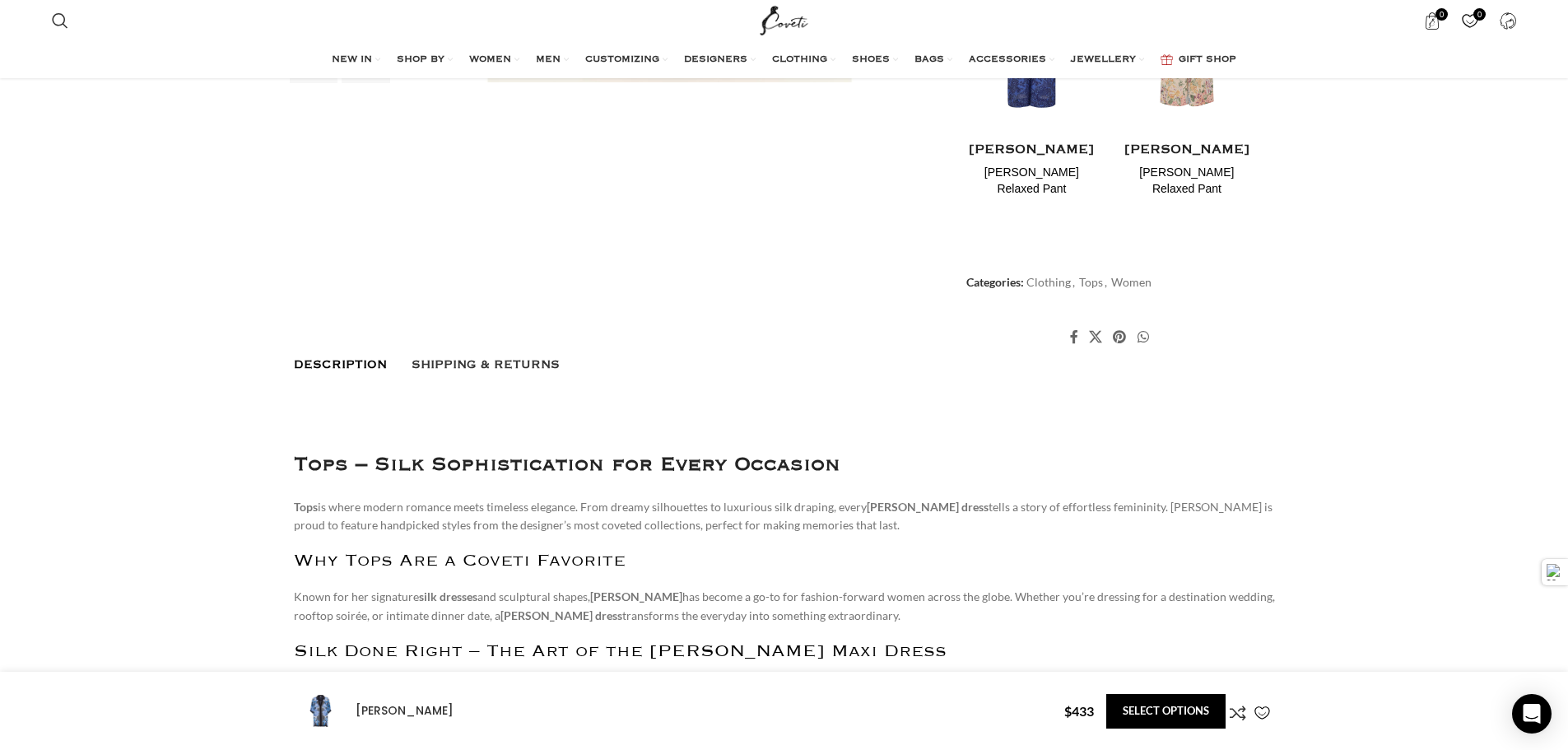
scroll to position [0, 346]
